Goal: Download file/media: Obtain a digital file from the website

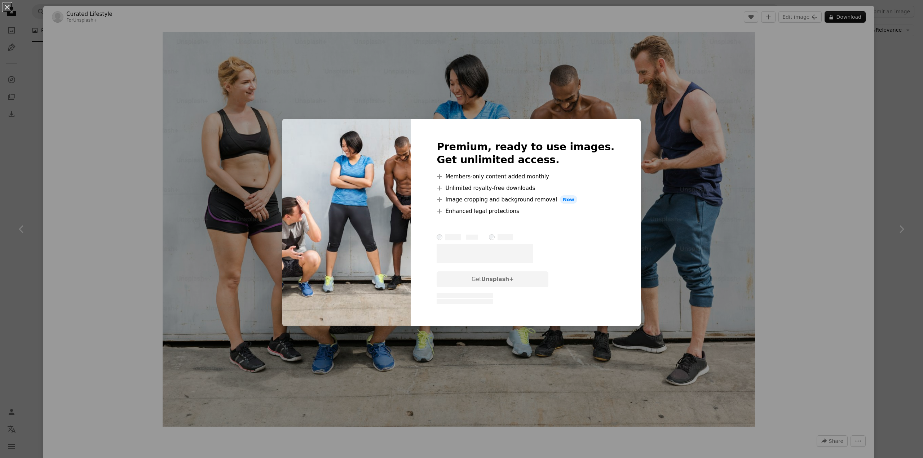
scroll to position [4328, 0]
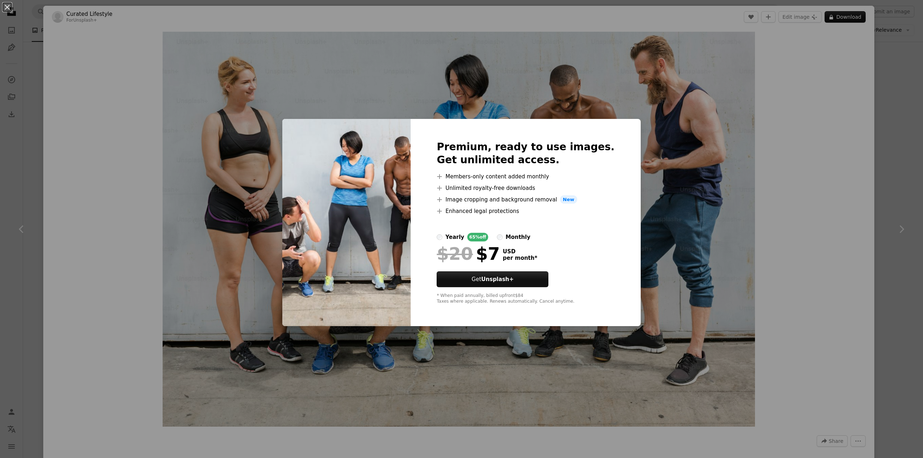
click at [658, 206] on div "An X shape Premium, ready to use images. Get unlimited access. A plus sign Memb…" at bounding box center [461, 229] width 923 height 458
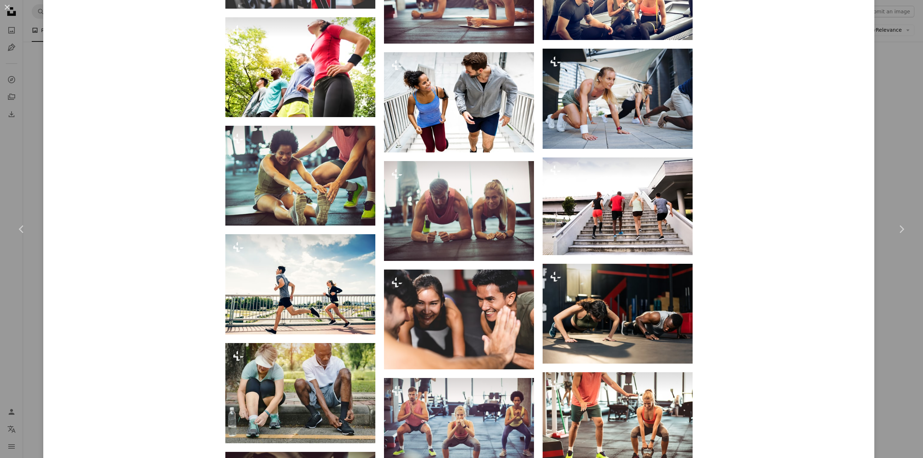
scroll to position [1082, 0]
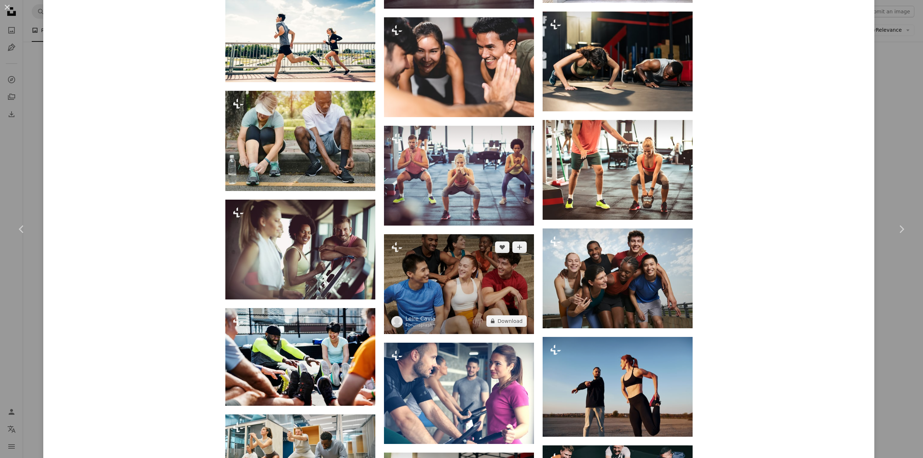
click at [500, 271] on img at bounding box center [459, 284] width 150 height 100
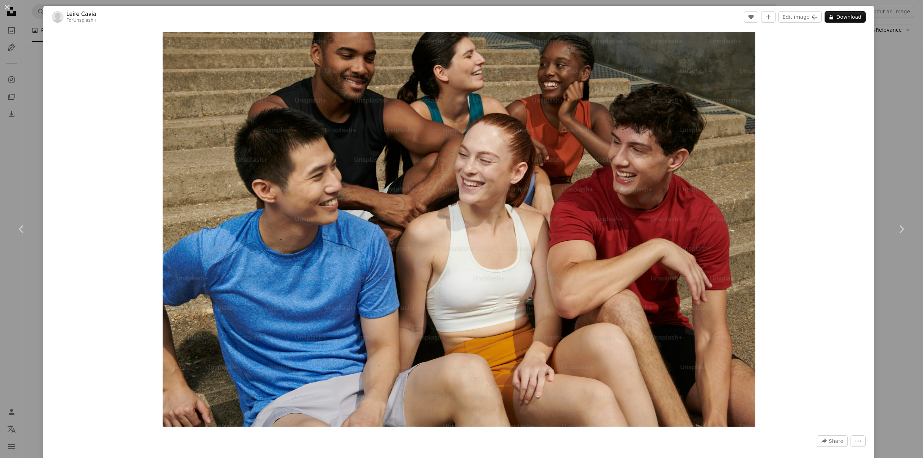
click at [894, 115] on div "An X shape Chevron left Chevron right Leire Cavia For Unsplash+ A heart A plus …" at bounding box center [461, 229] width 923 height 458
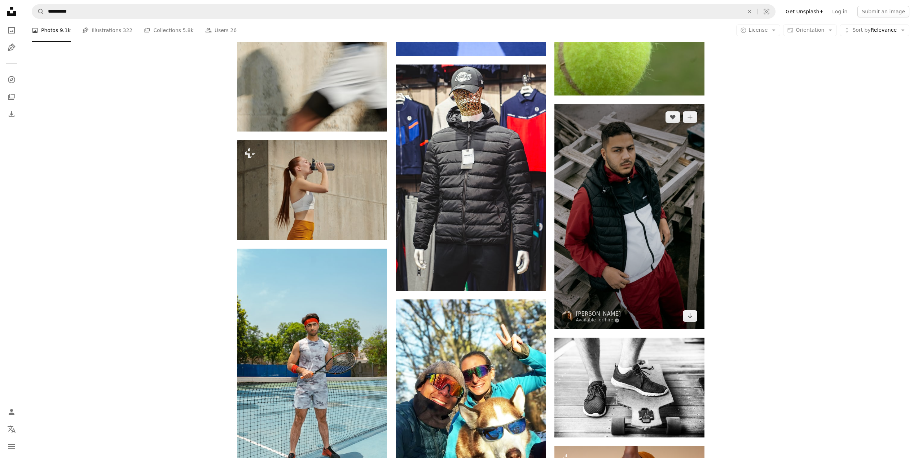
scroll to position [4472, 0]
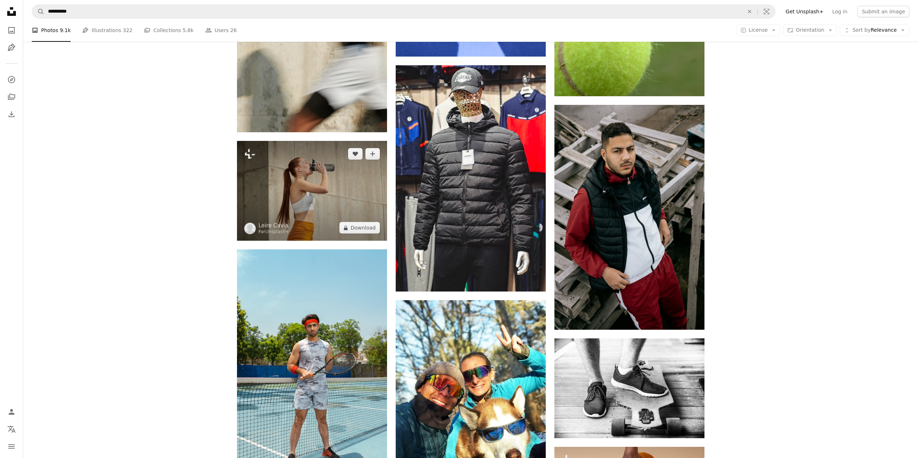
click at [365, 211] on img at bounding box center [312, 191] width 150 height 100
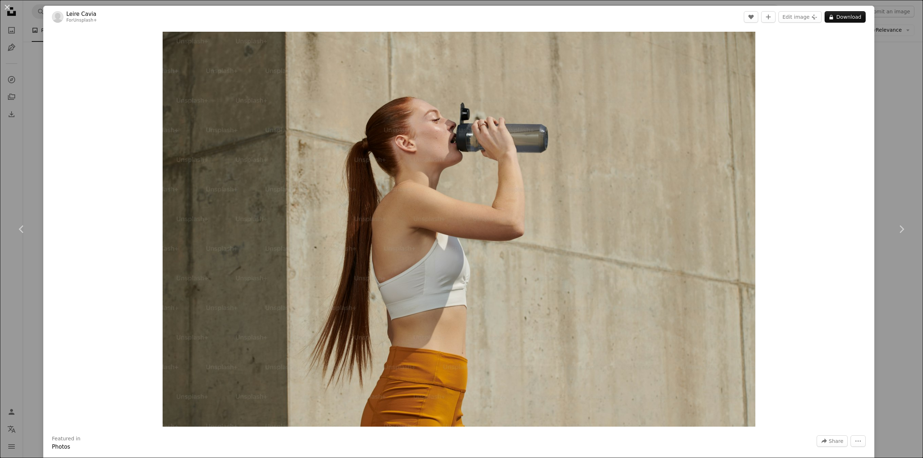
click at [900, 68] on div "An X shape Chevron left Chevron right Leire Cavia For Unsplash+ A heart A plus …" at bounding box center [461, 229] width 923 height 458
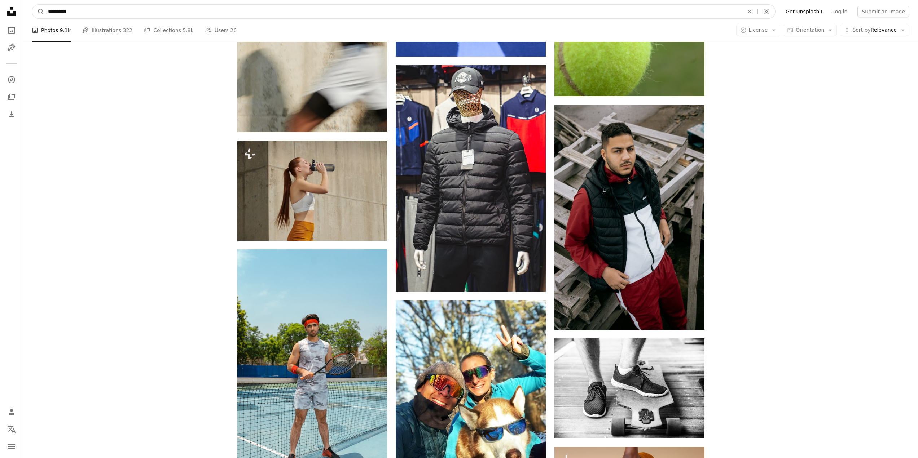
drag, startPoint x: 75, startPoint y: 14, endPoint x: -388, endPoint y: 49, distance: 464.4
type input "*******"
click button "A magnifying glass" at bounding box center [38, 12] width 12 height 14
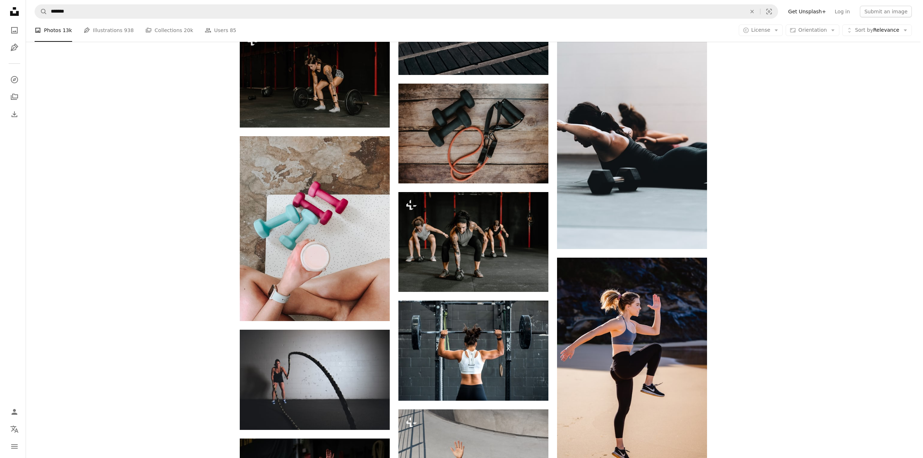
scroll to position [757, 0]
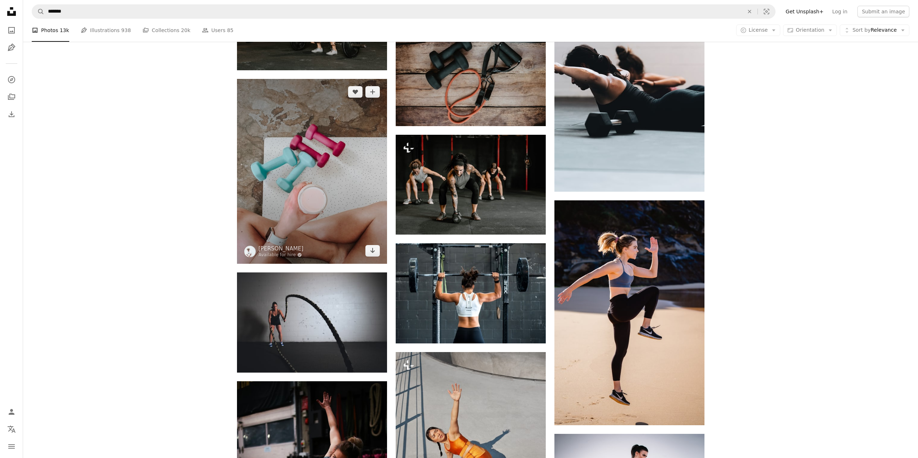
click at [337, 165] on img at bounding box center [312, 171] width 150 height 185
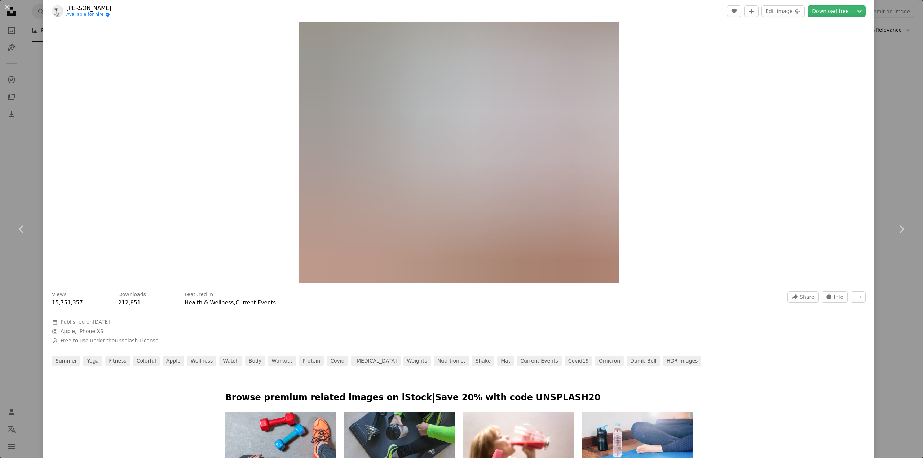
scroll to position [361, 0]
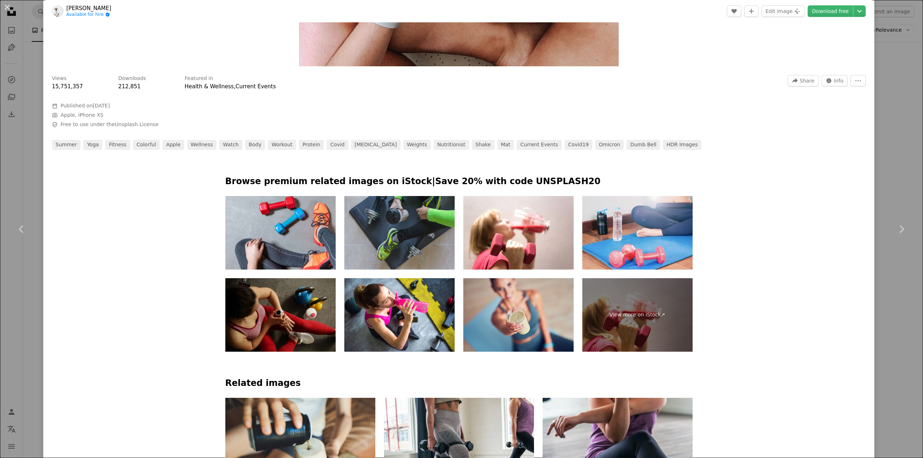
click at [293, 321] on img at bounding box center [280, 315] width 110 height 74
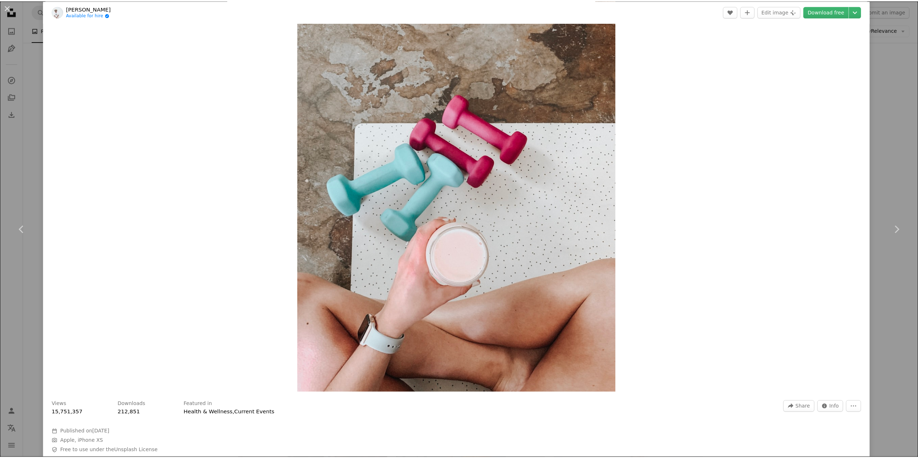
scroll to position [0, 0]
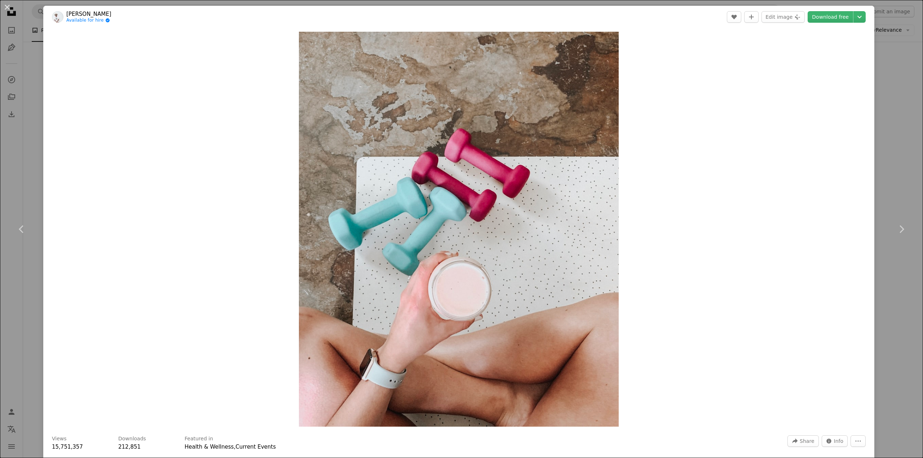
click at [900, 131] on div "An X shape Chevron left Chevron right [PERSON_NAME] Available for hire A checkm…" at bounding box center [461, 229] width 923 height 458
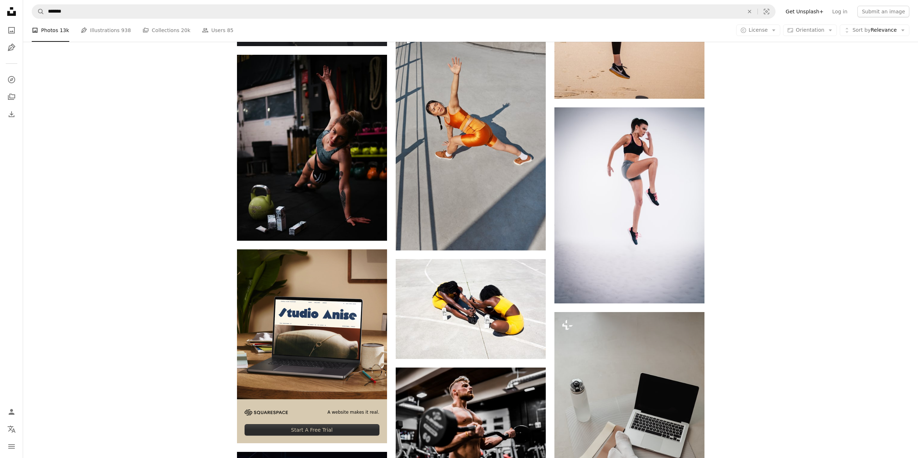
scroll to position [1190, 0]
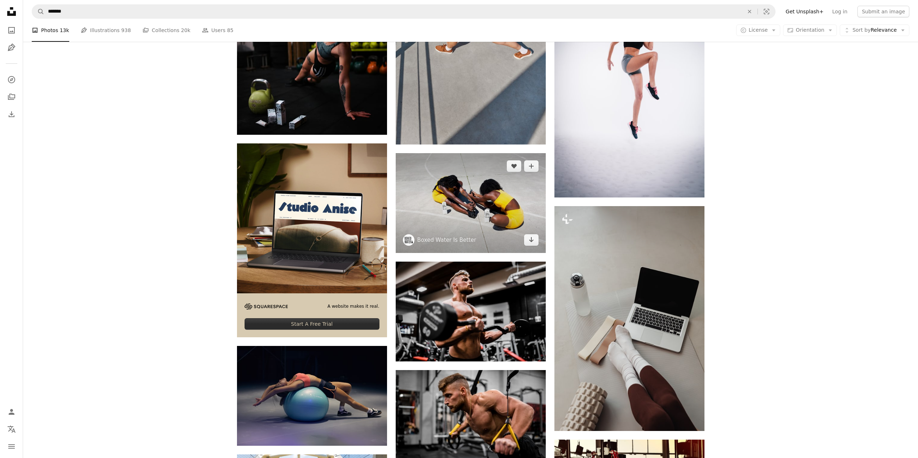
click at [461, 210] on img at bounding box center [471, 203] width 150 height 100
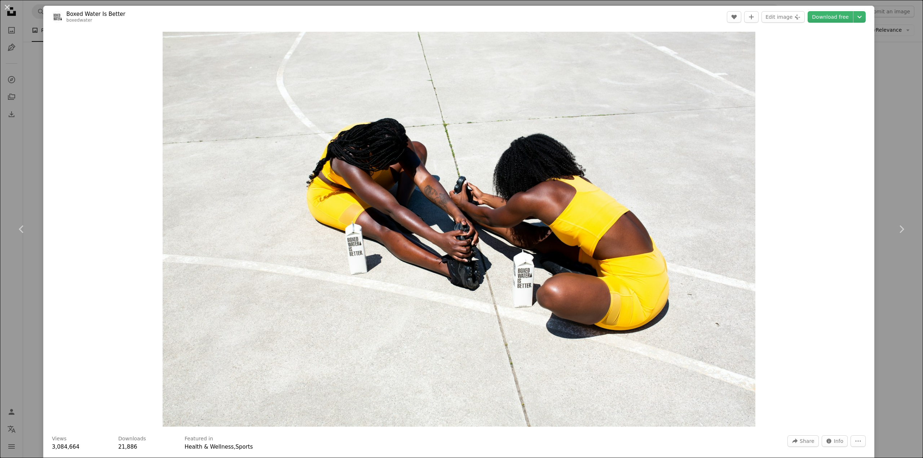
click at [910, 169] on div "An X shape Chevron left Chevron right Boxed Water Is Better boxedwater A heart …" at bounding box center [461, 229] width 923 height 458
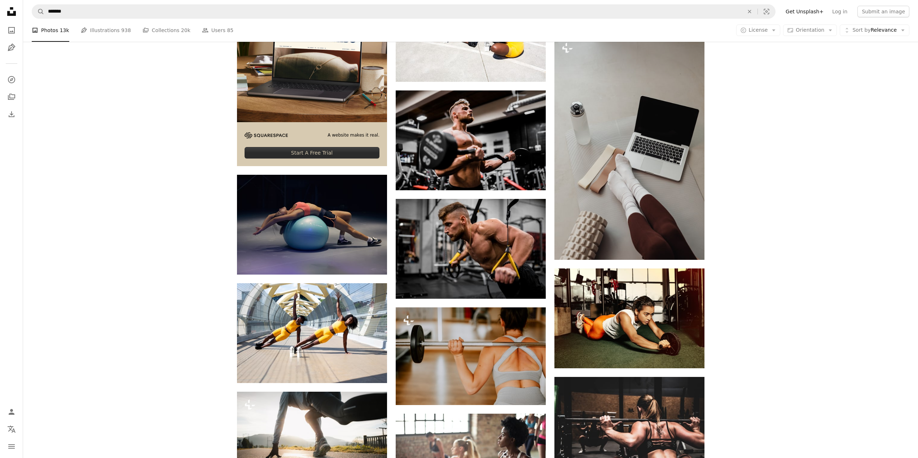
scroll to position [1407, 0]
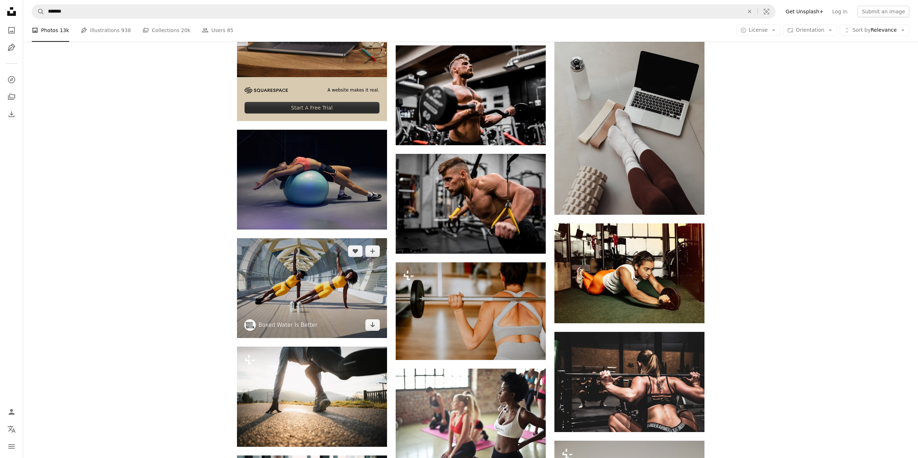
click at [304, 305] on img at bounding box center [312, 288] width 150 height 100
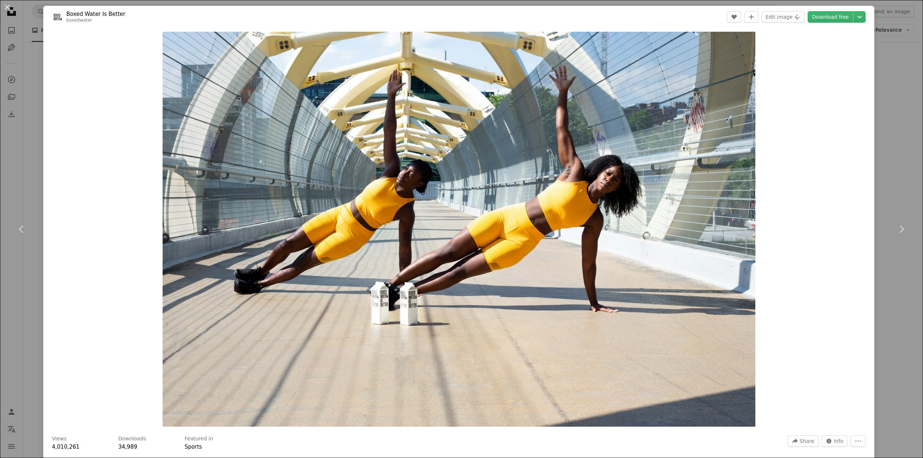
click at [898, 183] on div "An X shape Chevron left Chevron right Boxed Water Is Better boxedwater A heart …" at bounding box center [461, 229] width 923 height 458
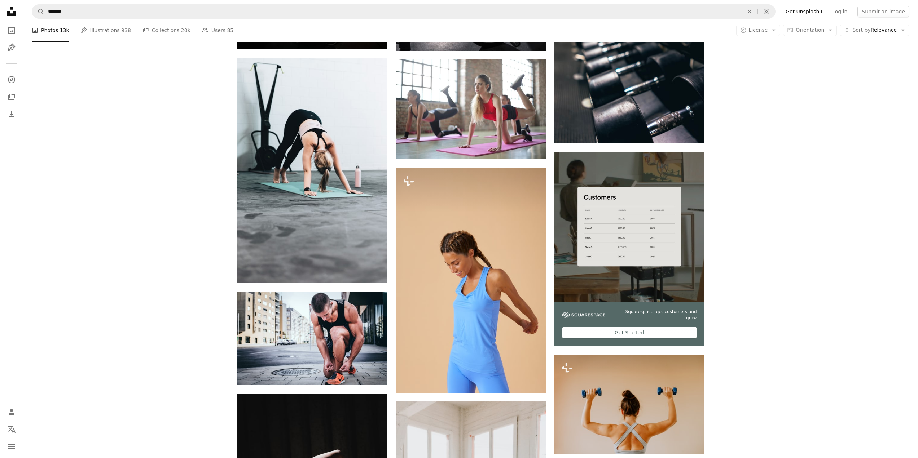
scroll to position [2308, 0]
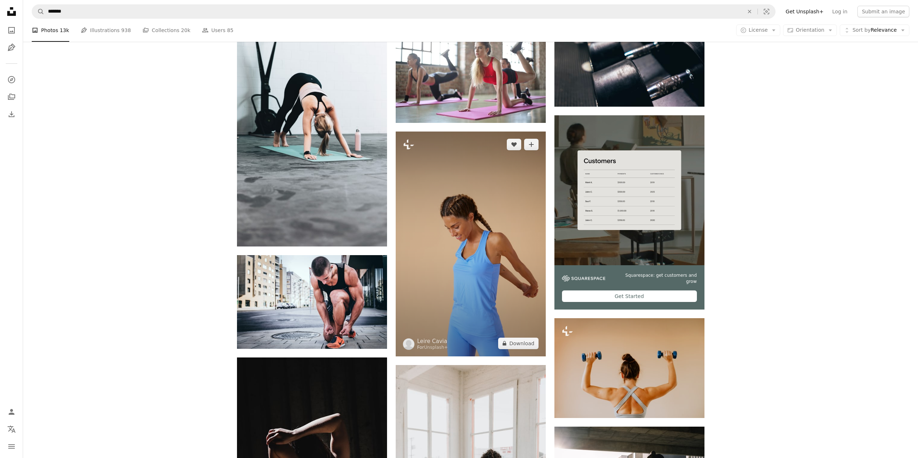
click at [509, 244] on img at bounding box center [471, 244] width 150 height 225
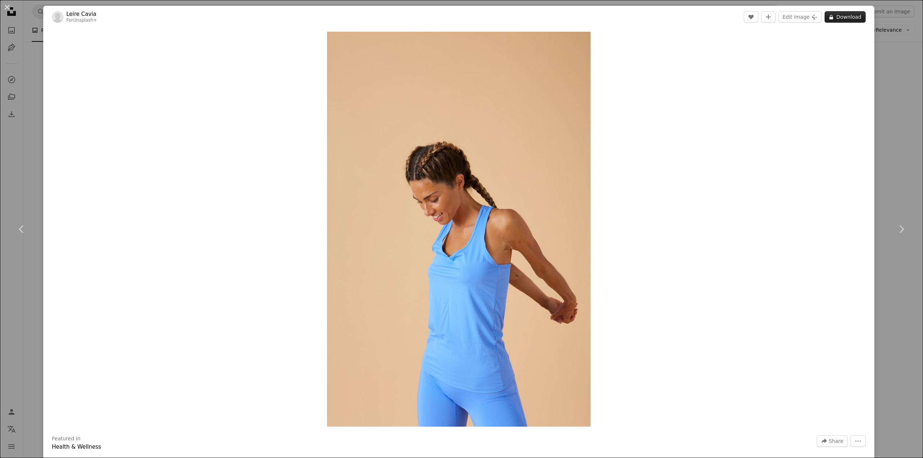
click at [846, 19] on button "A lock Download" at bounding box center [845, 17] width 41 height 12
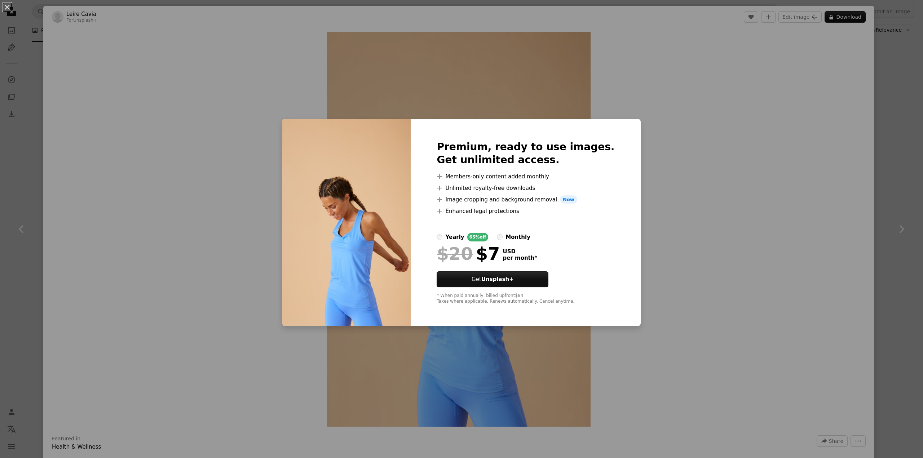
drag, startPoint x: 865, startPoint y: 81, endPoint x: 836, endPoint y: 111, distance: 42.3
click at [865, 81] on div "An X shape Premium, ready to use images. Get unlimited access. A plus sign Memb…" at bounding box center [461, 229] width 923 height 458
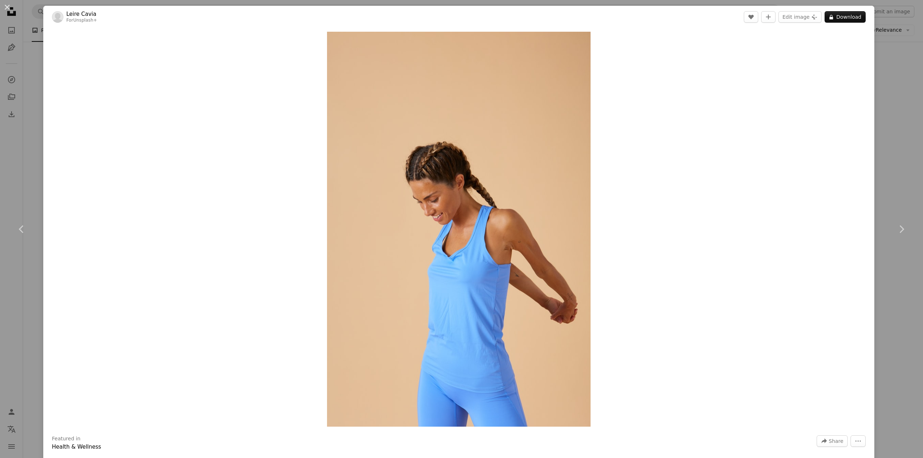
click at [906, 160] on div "An X shape Chevron left Chevron right Leire Cavia For Unsplash+ A heart A plus …" at bounding box center [461, 229] width 923 height 458
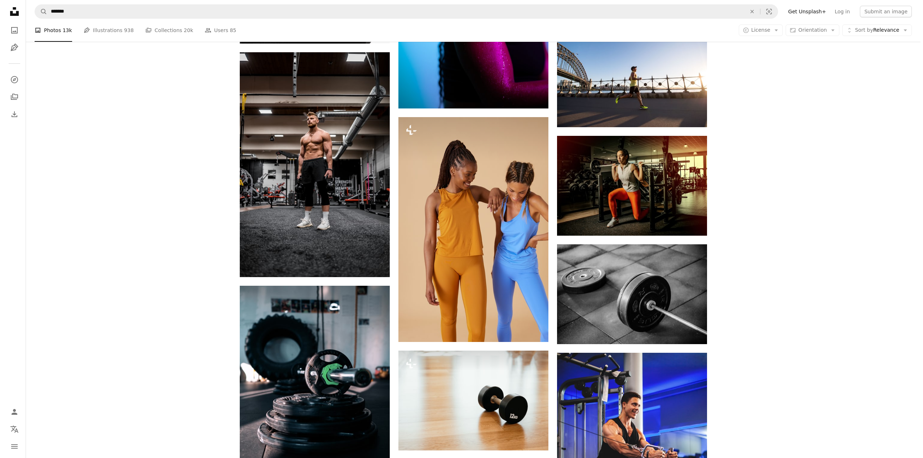
scroll to position [4003, 0]
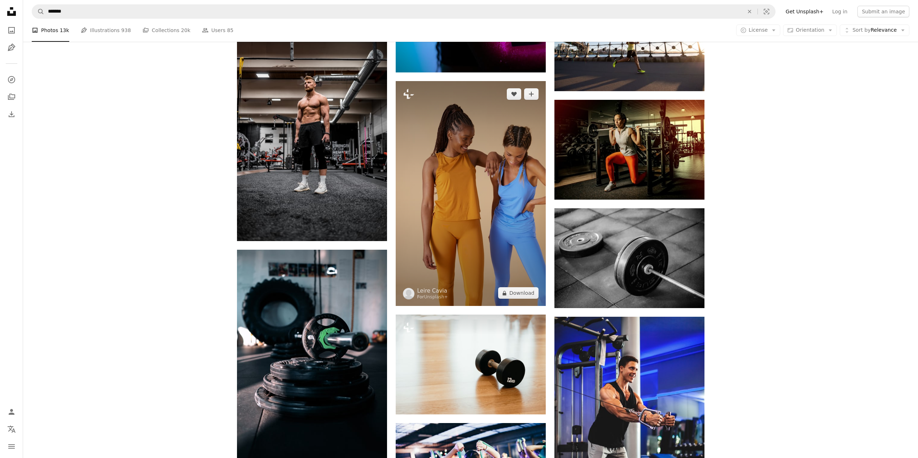
click at [479, 171] on img at bounding box center [471, 193] width 150 height 225
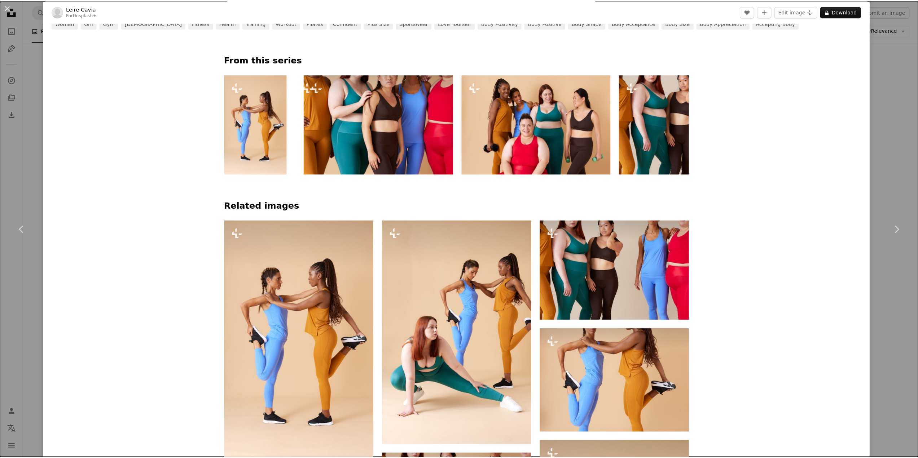
scroll to position [541, 0]
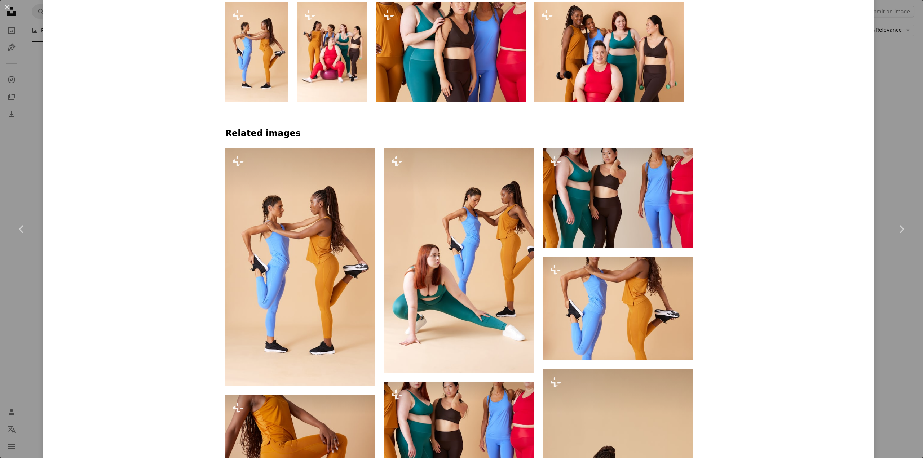
click at [899, 185] on div "An X shape Chevron left Chevron right Leire Cavia For Unsplash+ A heart A plus …" at bounding box center [461, 229] width 923 height 458
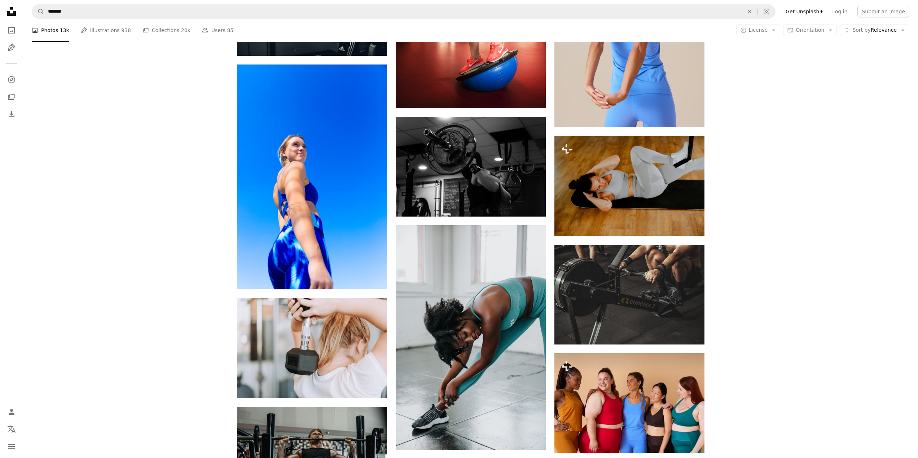
scroll to position [4725, 0]
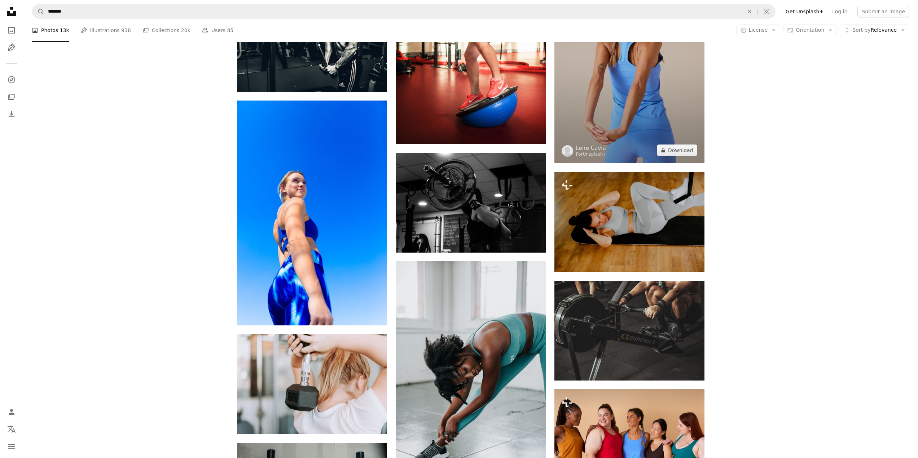
click at [668, 113] on img at bounding box center [629, 50] width 150 height 225
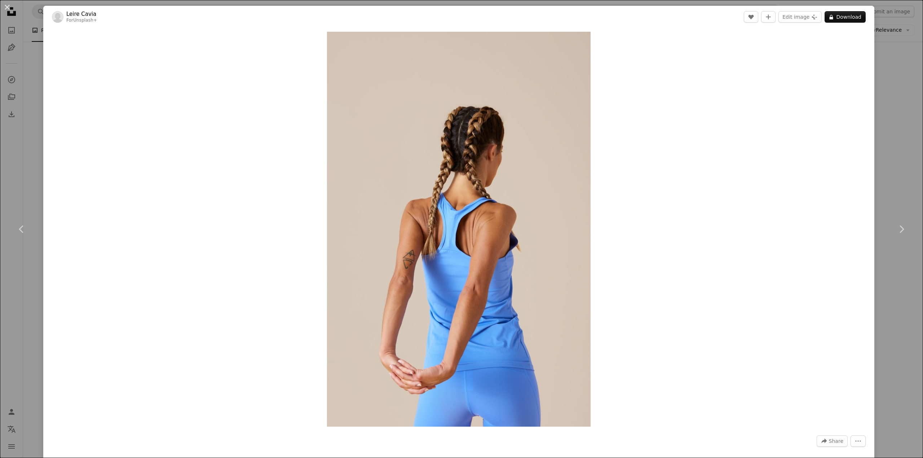
click at [890, 127] on div "An X shape Chevron left Chevron right Leire Cavia For Unsplash+ A heart A plus …" at bounding box center [461, 229] width 923 height 458
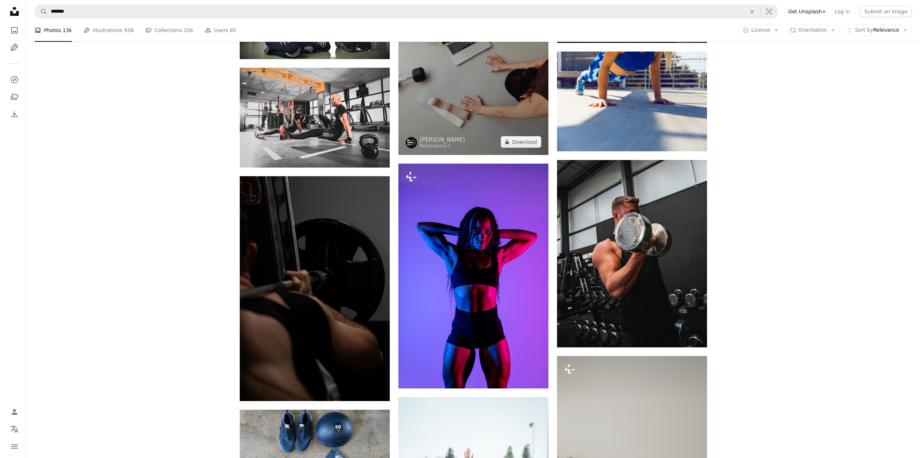
scroll to position [10892, 0]
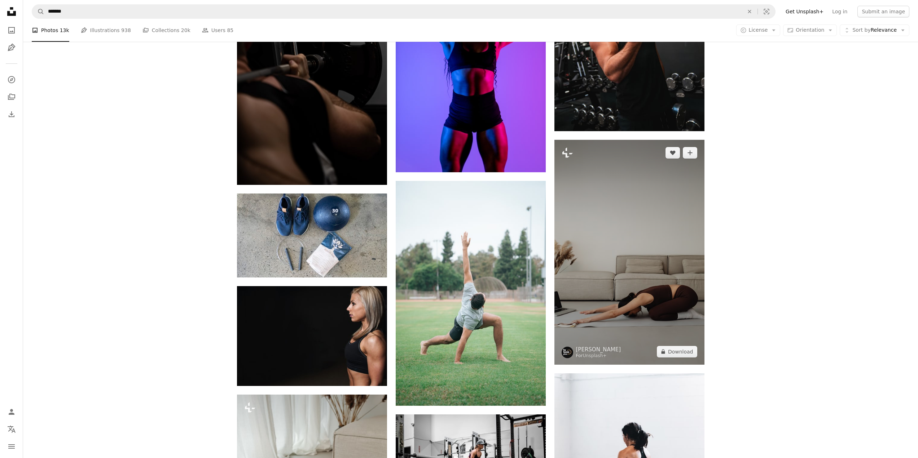
click at [612, 209] on img at bounding box center [629, 252] width 150 height 225
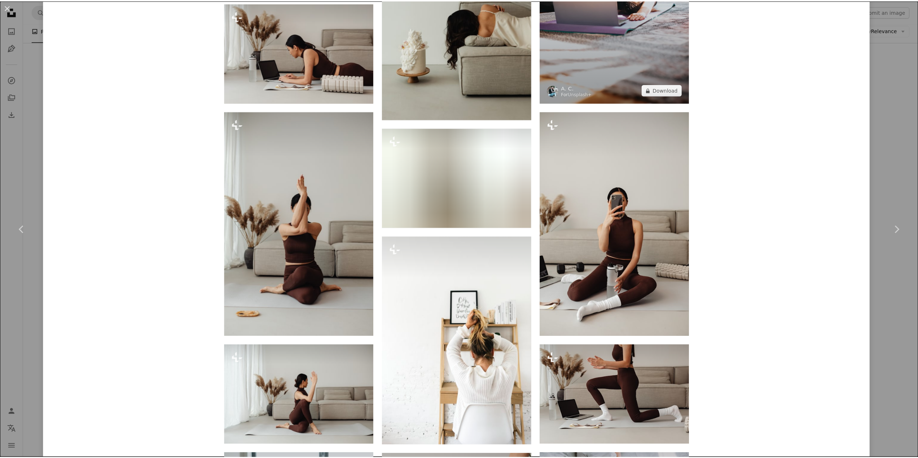
scroll to position [1046, 0]
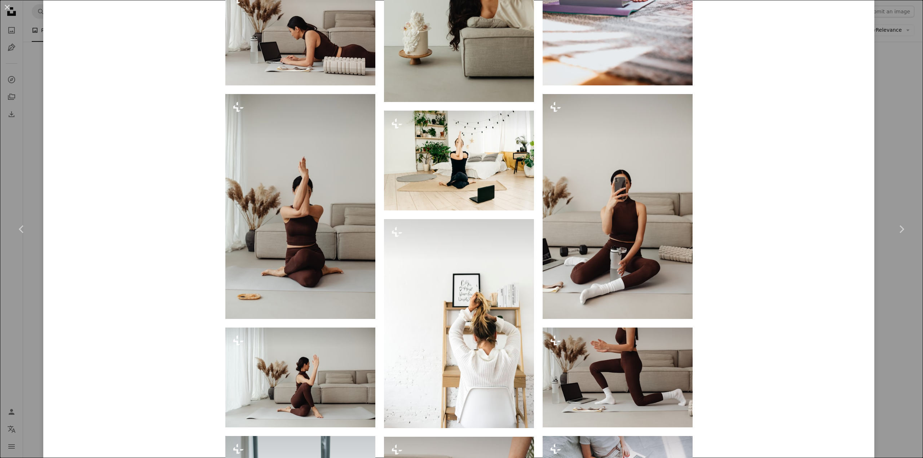
click at [881, 152] on div "An X shape Chevron left Chevron right [PERSON_NAME] For Unsplash+ A heart A plu…" at bounding box center [461, 229] width 923 height 458
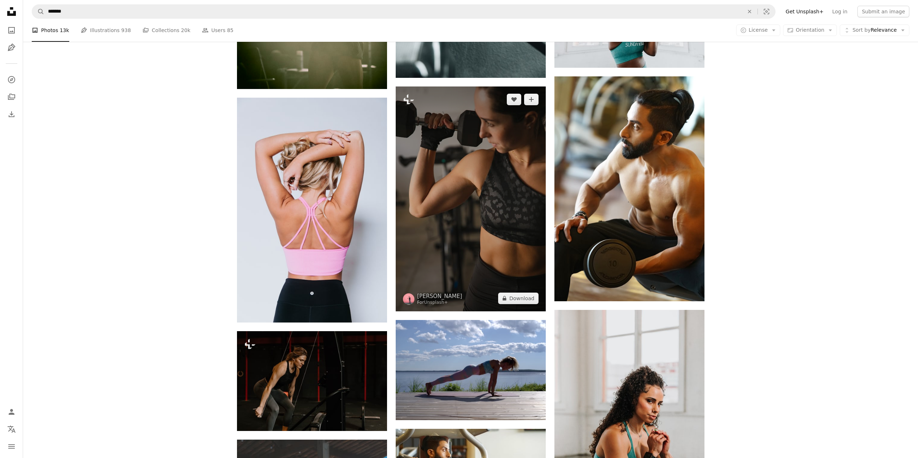
scroll to position [11686, 0]
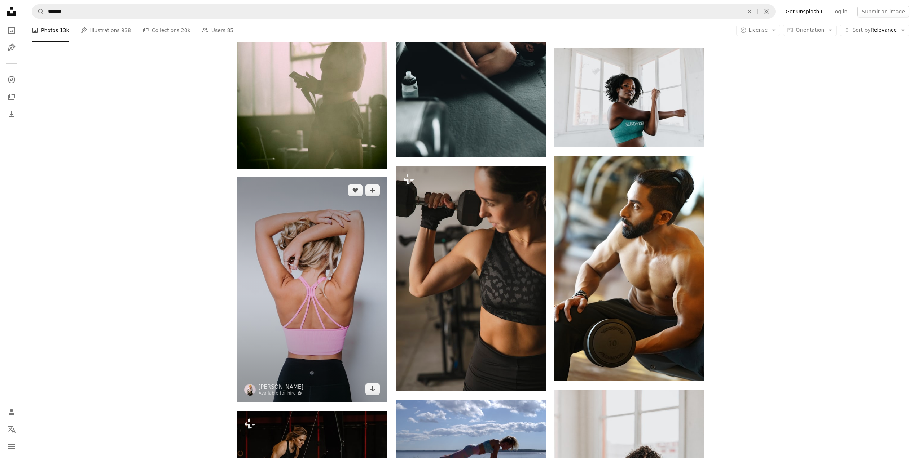
click at [303, 349] on img at bounding box center [312, 289] width 150 height 225
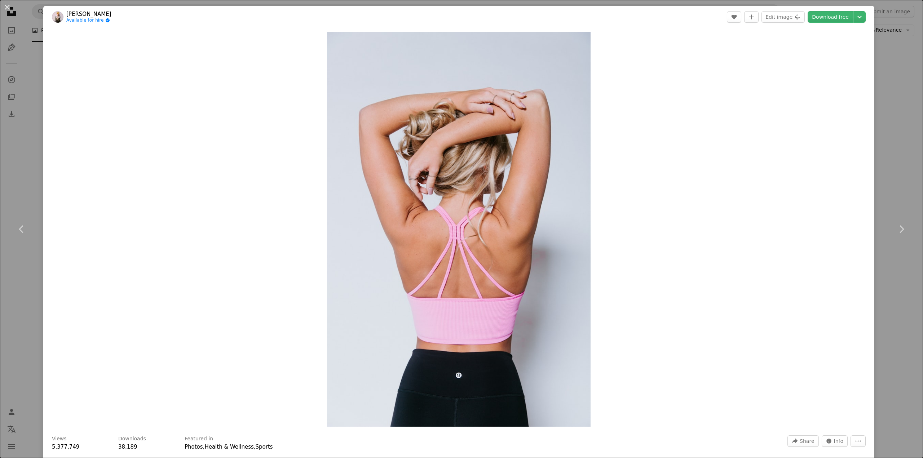
click at [893, 83] on div "An X shape Chevron left Chevron right [PERSON_NAME] Available for hire A checkm…" at bounding box center [461, 229] width 923 height 458
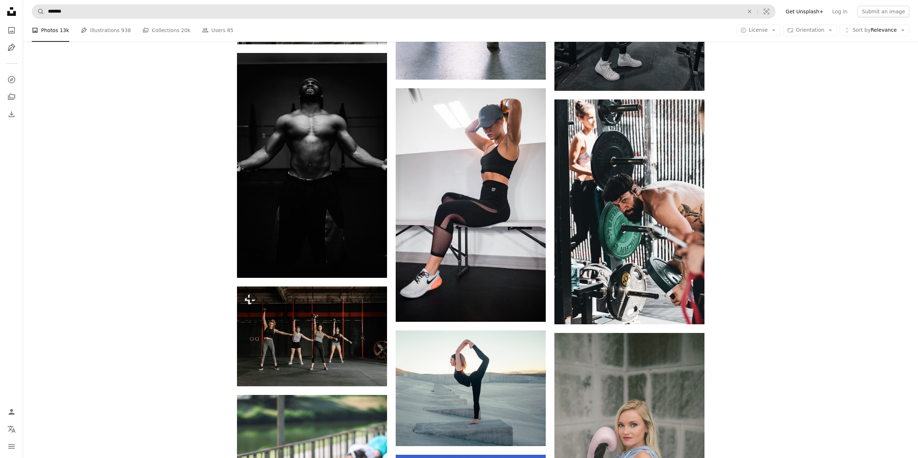
scroll to position [14174, 0]
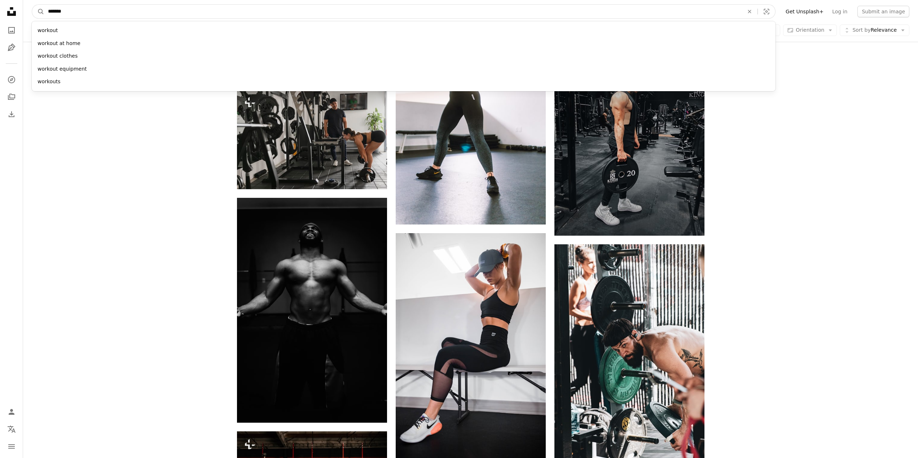
drag, startPoint x: -285, startPoint y: -4, endPoint x: -340, endPoint y: -14, distance: 56.4
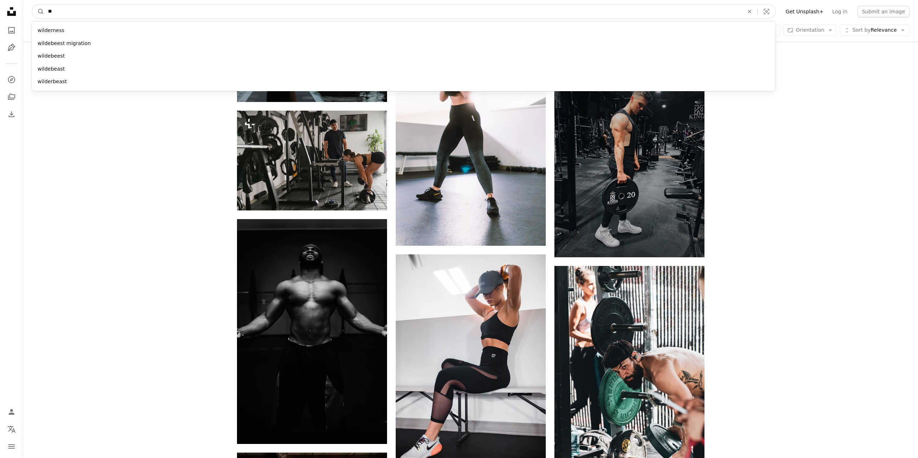
type input "*"
type input "****"
click button "A magnifying glass" at bounding box center [38, 12] width 12 height 14
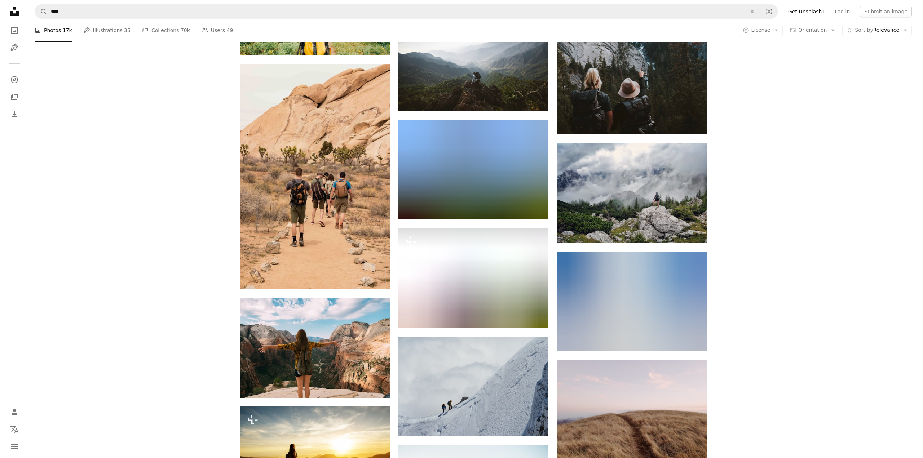
scroll to position [5121, 0]
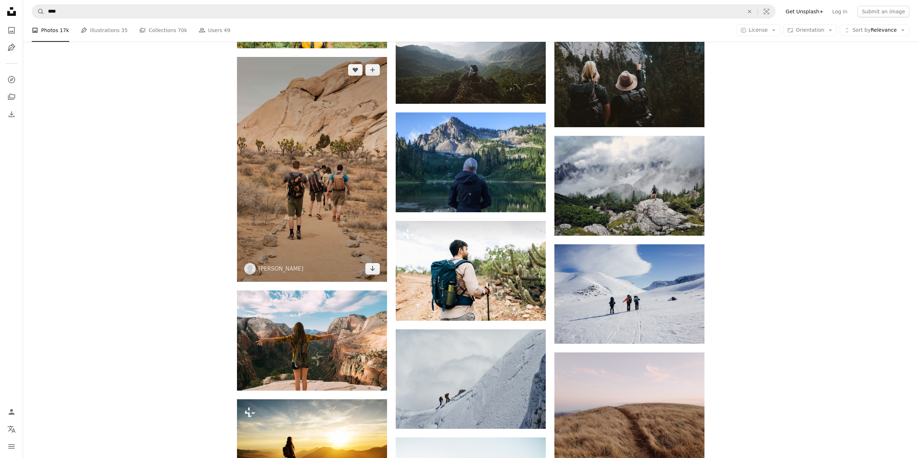
click at [292, 175] on img at bounding box center [312, 169] width 150 height 225
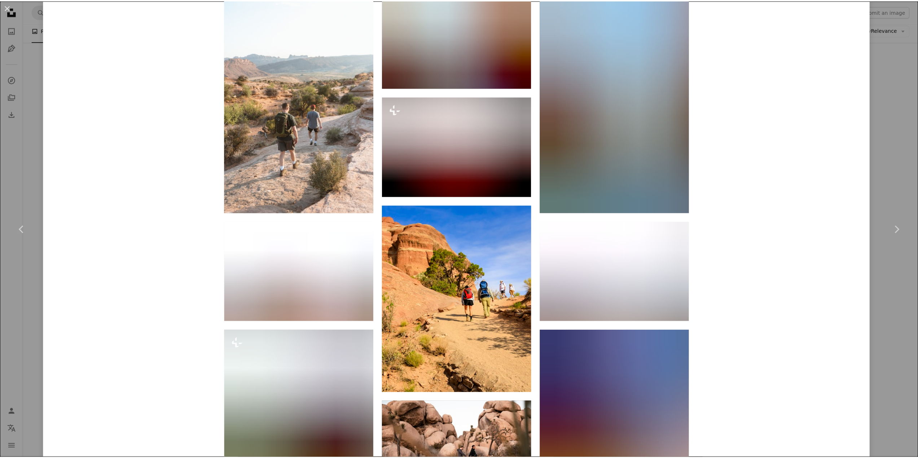
scroll to position [866, 0]
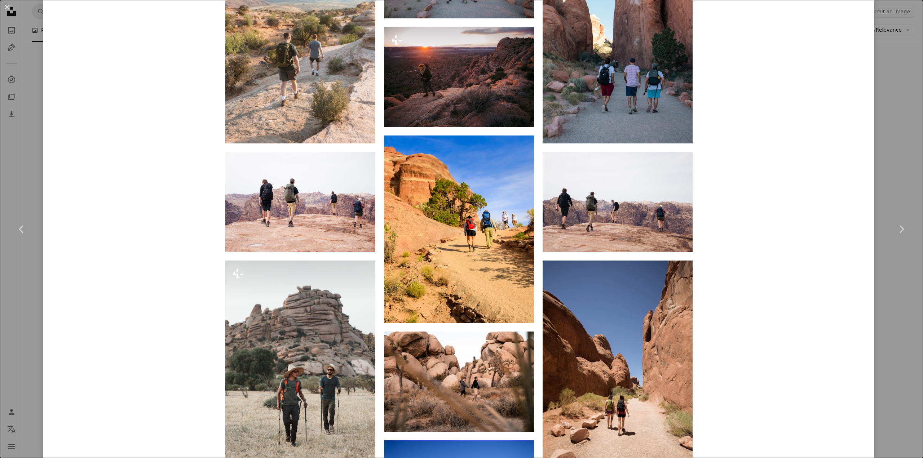
click at [888, 135] on div "An X shape Chevron left Chevron right [PERSON_NAME] A heart A plus sign Edit im…" at bounding box center [461, 229] width 923 height 458
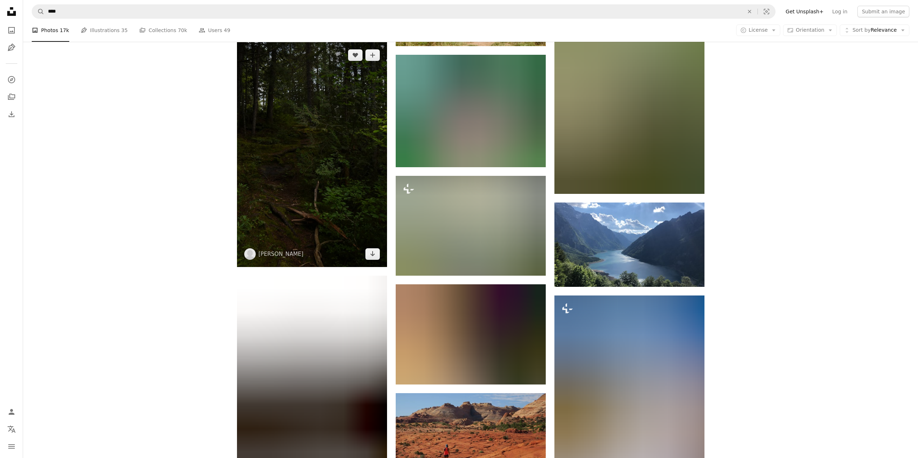
scroll to position [8764, 0]
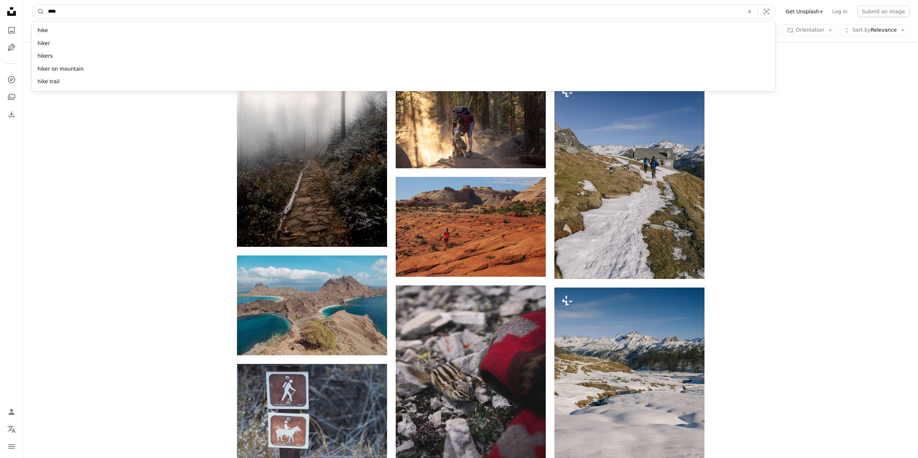
drag, startPoint x: 101, startPoint y: 10, endPoint x: -385, endPoint y: -12, distance: 486.3
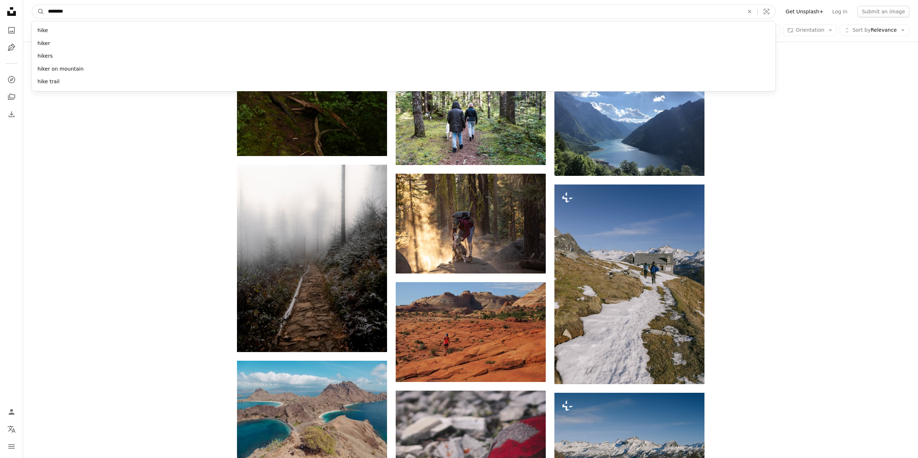
type input "*********"
click button "A magnifying glass" at bounding box center [38, 12] width 12 height 14
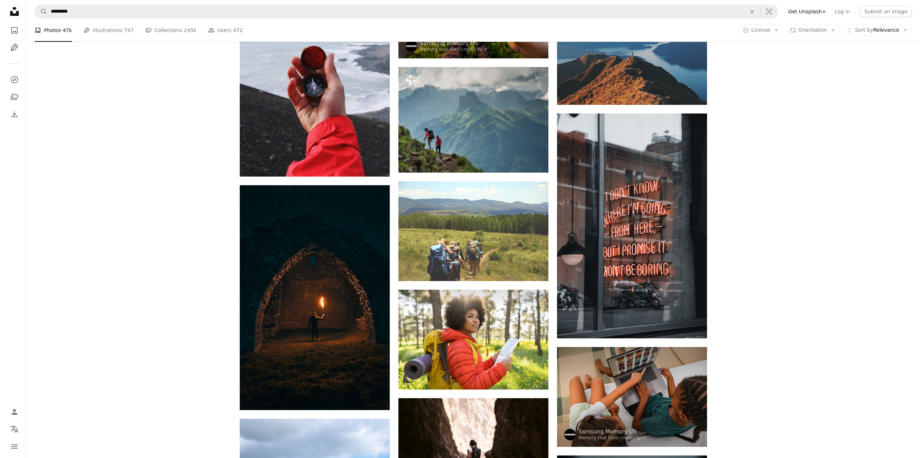
scroll to position [5013, 0]
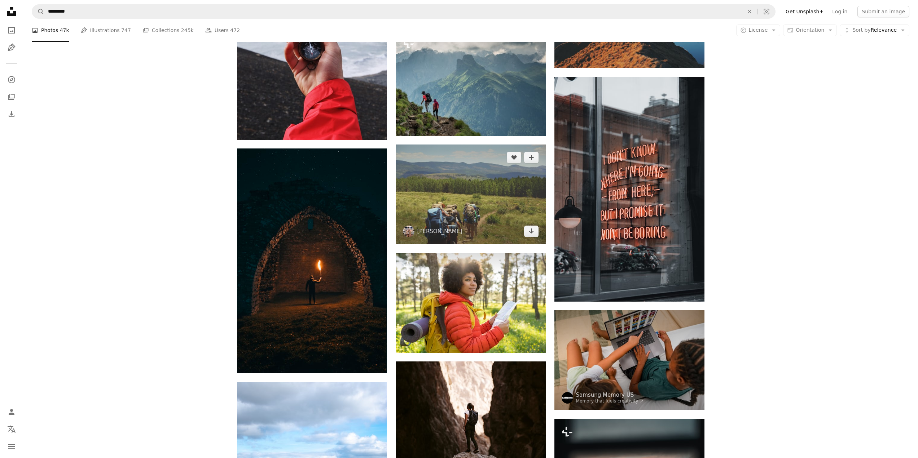
click at [478, 215] on img at bounding box center [471, 195] width 150 height 100
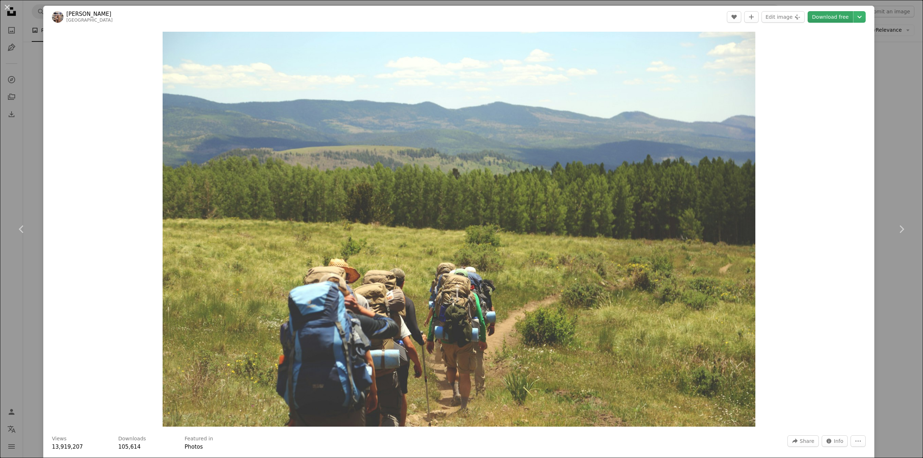
click at [821, 13] on link "Download free" at bounding box center [830, 17] width 45 height 12
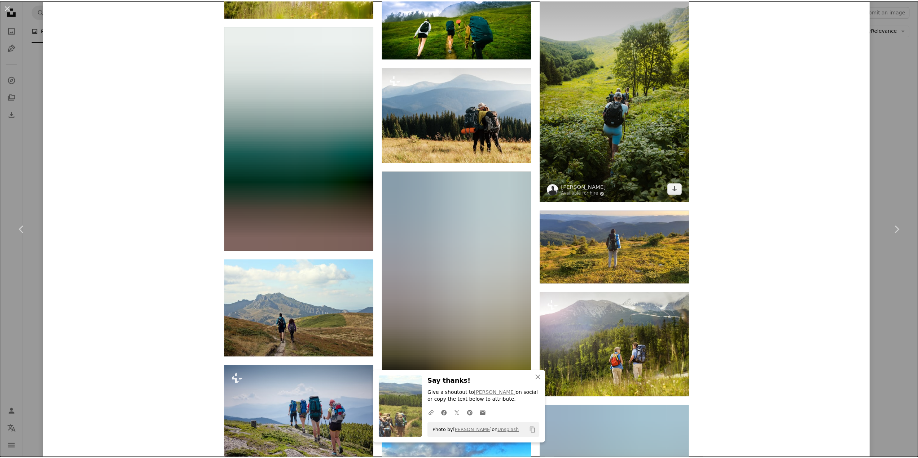
scroll to position [1443, 0]
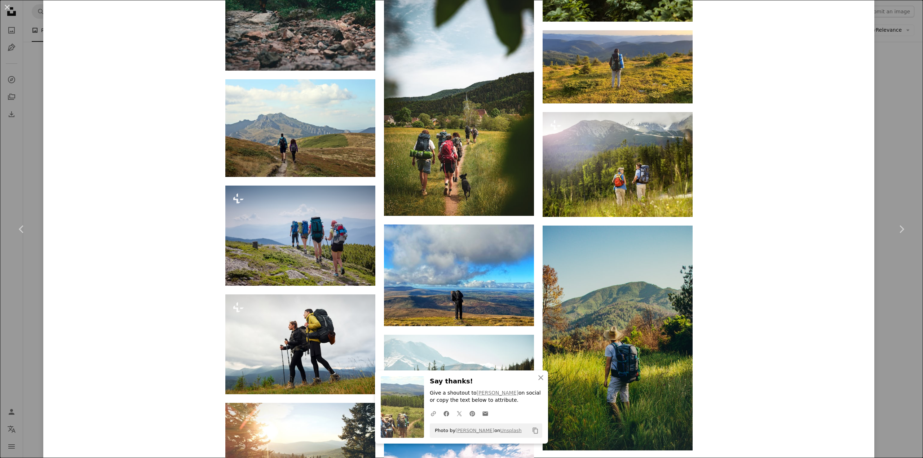
click at [898, 348] on div "An X shape Chevron left Chevron right Austin Ban austinban A heart A plus sign …" at bounding box center [461, 229] width 923 height 458
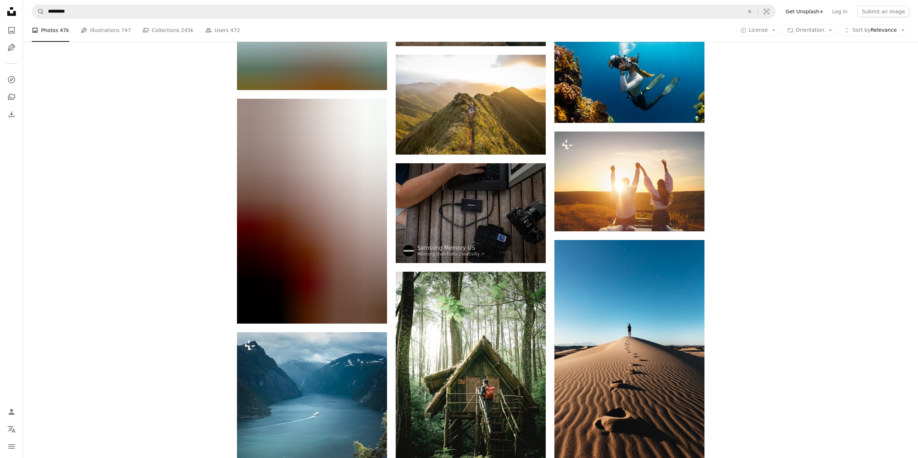
scroll to position [6600, 0]
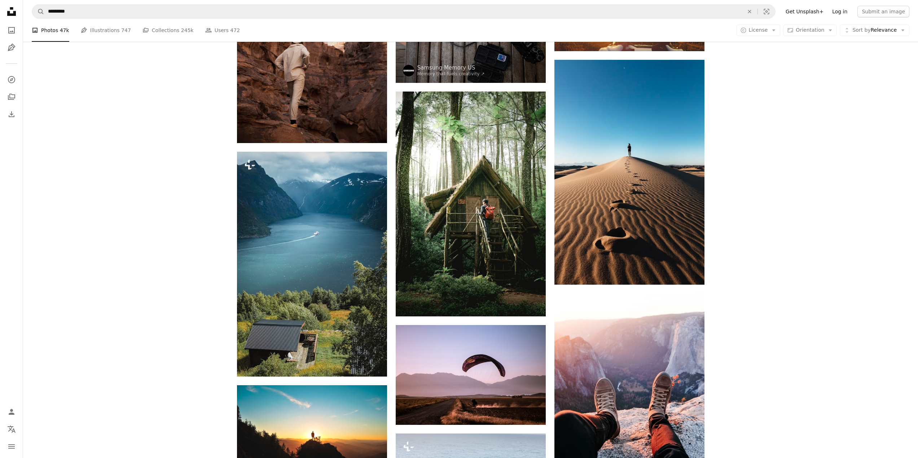
click at [844, 9] on link "Log in" at bounding box center [840, 12] width 24 height 12
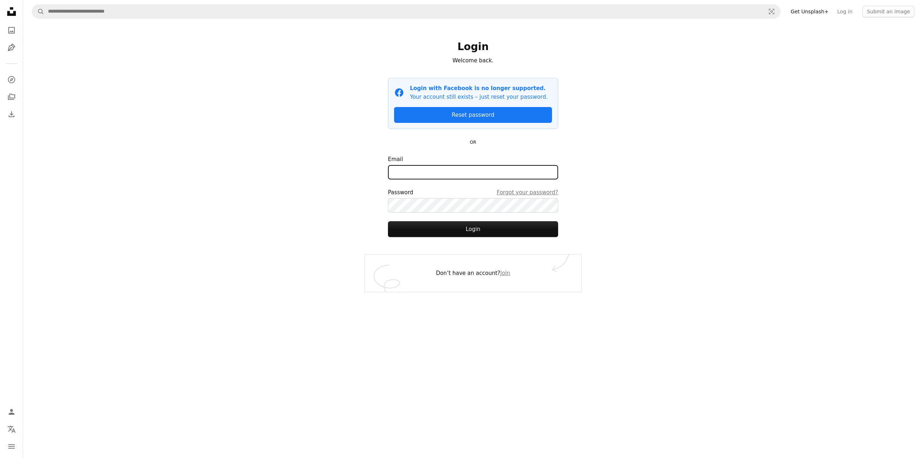
type input "**********"
click at [439, 225] on button "Login" at bounding box center [473, 229] width 170 height 16
